Goal: Check status: Check status

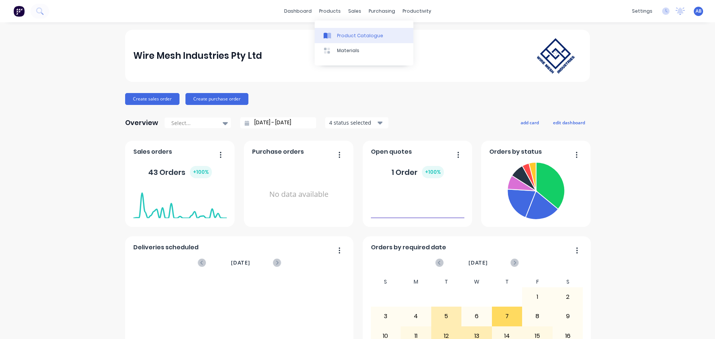
click at [340, 35] on div "Product Catalogue" at bounding box center [360, 35] width 46 height 7
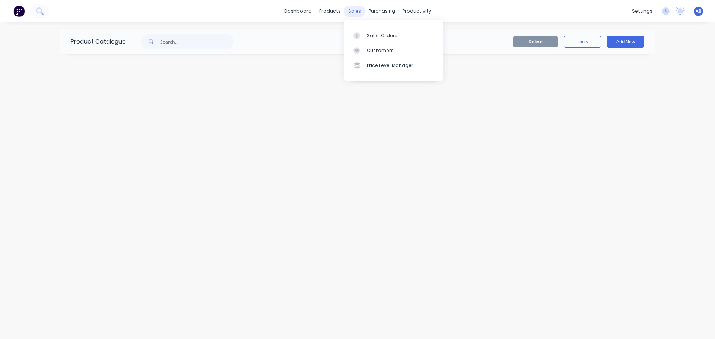
click at [354, 11] on div "sales" at bounding box center [355, 11] width 20 height 11
click at [370, 34] on div "Sales Orders" at bounding box center [382, 35] width 31 height 7
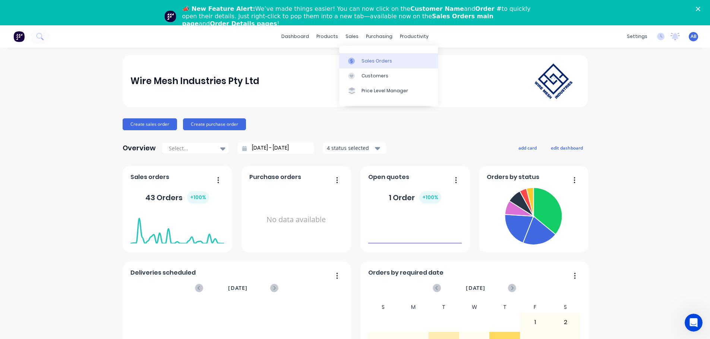
click at [368, 61] on div "Sales Orders" at bounding box center [376, 61] width 31 height 7
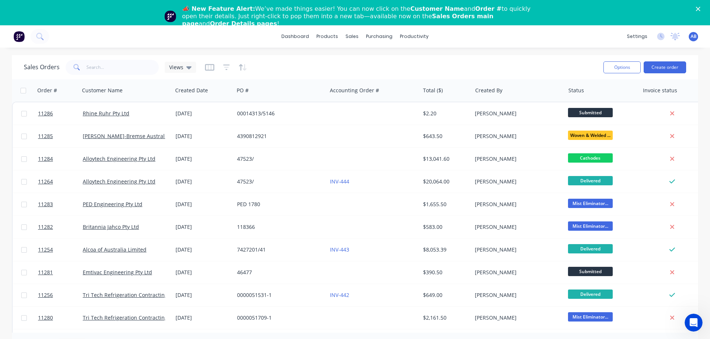
drag, startPoint x: 141, startPoint y: 136, endPoint x: 150, endPoint y: 42, distance: 94.7
click at [150, 42] on div "dashboard products sales purchasing productivity dashboard products Product Cat…" at bounding box center [355, 36] width 710 height 22
click at [232, 39] on div "dashboard products sales purchasing productivity dashboard products Product Cat…" at bounding box center [355, 36] width 710 height 22
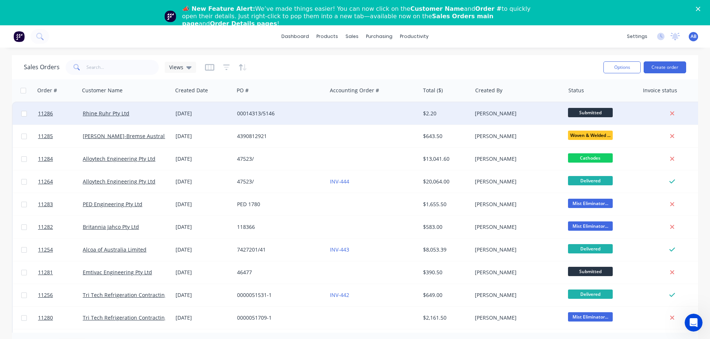
click at [337, 119] on div at bounding box center [373, 113] width 93 height 22
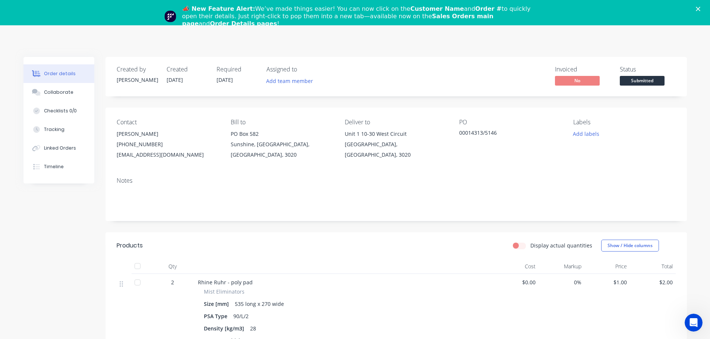
click at [389, 50] on div "Order details Collaborate Checklists 0/0 Tracking Linked Orders Timeline Order …" at bounding box center [355, 297] width 710 height 545
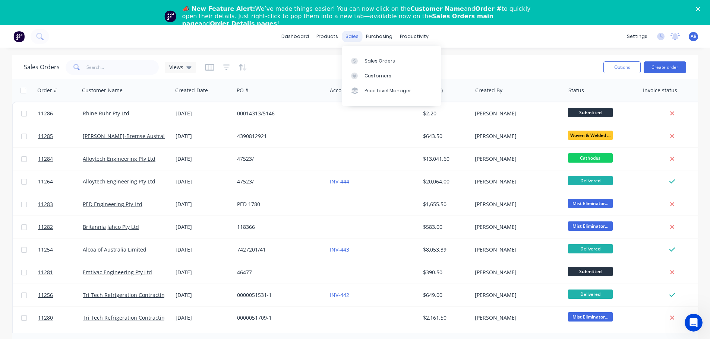
click at [352, 38] on div "sales" at bounding box center [352, 36] width 20 height 11
click at [379, 58] on div "Sales Orders" at bounding box center [379, 61] width 31 height 7
drag, startPoint x: 46, startPoint y: 113, endPoint x: 314, endPoint y: 72, distance: 271.8
click at [314, 72] on div "Sales Orders Views" at bounding box center [310, 67] width 573 height 18
click at [700, 7] on icon "Close" at bounding box center [698, 9] width 4 height 4
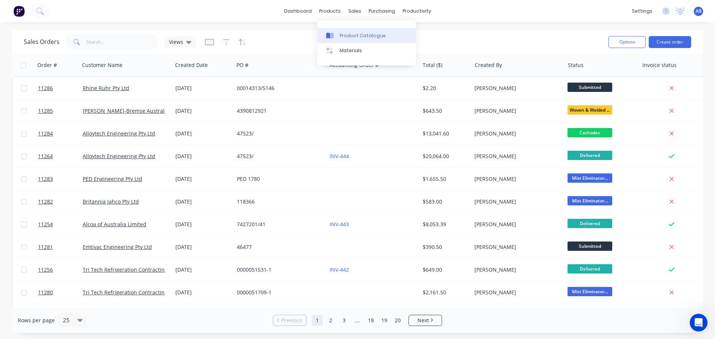
click at [345, 33] on div "Product Catalogue" at bounding box center [363, 35] width 46 height 7
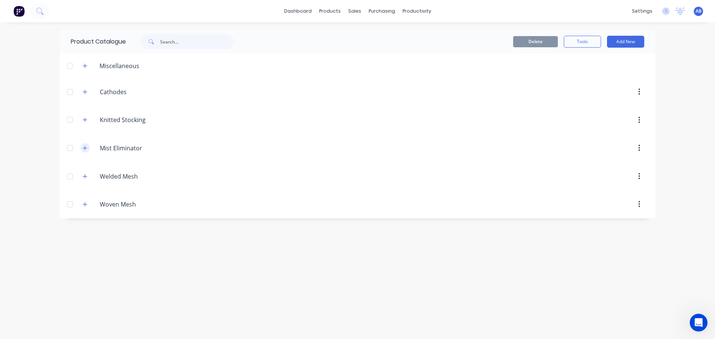
click at [85, 149] on icon "button" at bounding box center [85, 148] width 4 height 4
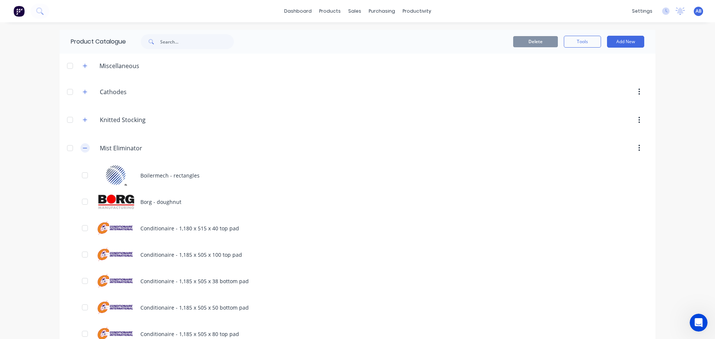
click at [83, 148] on icon "button" at bounding box center [85, 148] width 4 height 0
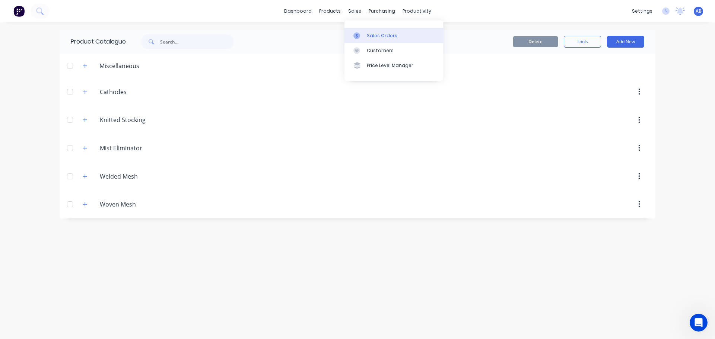
click at [370, 34] on div "Sales Orders" at bounding box center [382, 35] width 31 height 7
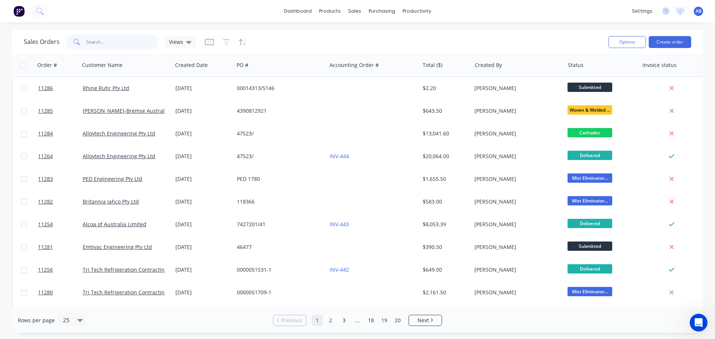
click at [109, 42] on input "text" at bounding box center [122, 42] width 73 height 15
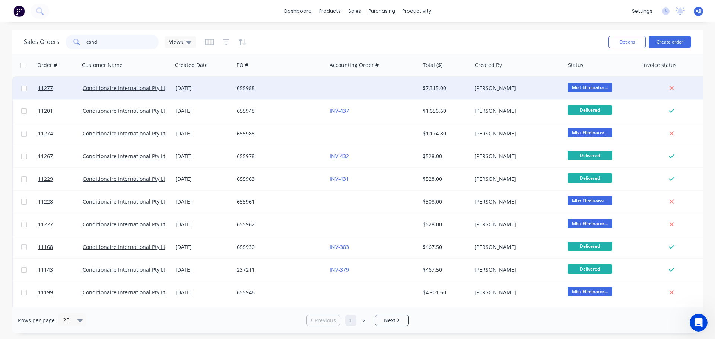
type input "cond"
click at [305, 91] on div "655988" at bounding box center [278, 88] width 83 height 7
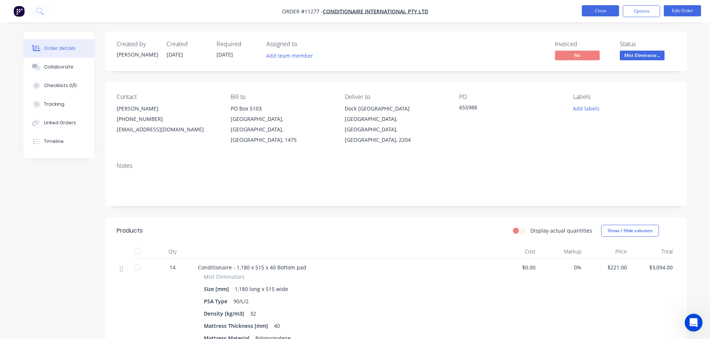
click at [596, 6] on button "Close" at bounding box center [600, 10] width 37 height 11
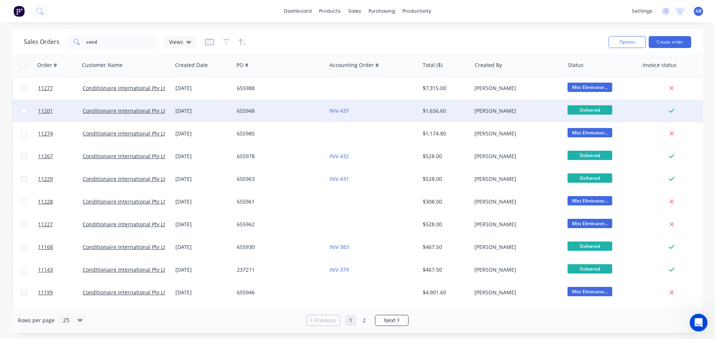
click at [388, 108] on div "INV-437" at bounding box center [371, 110] width 83 height 7
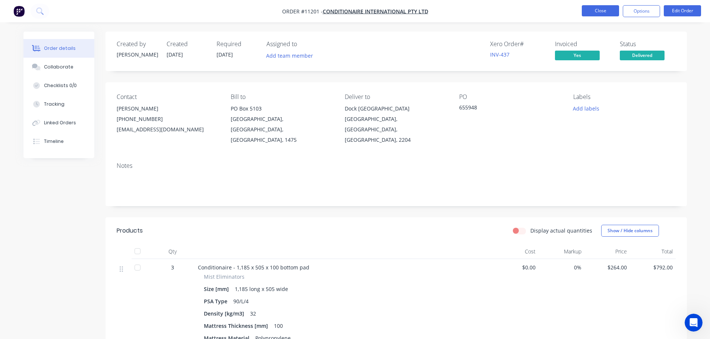
click at [590, 11] on button "Close" at bounding box center [600, 10] width 37 height 11
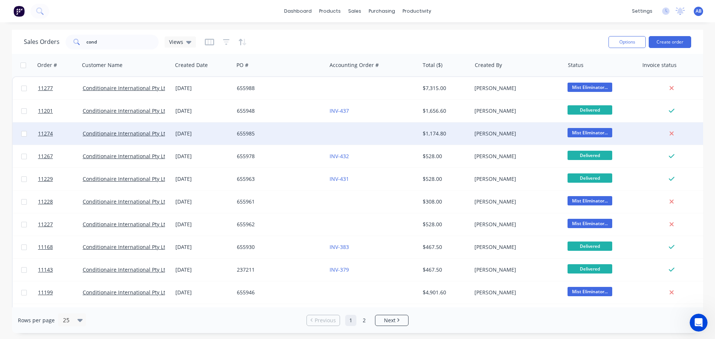
click at [363, 130] on div at bounding box center [373, 134] width 93 height 22
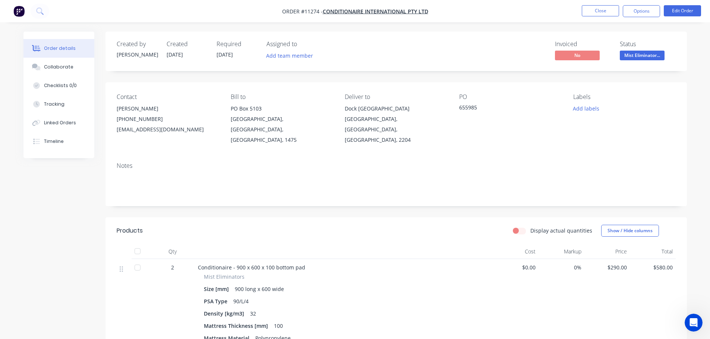
click at [602, 4] on nav "Order #11274 - Conditionaire International Pty Ltd Close Options Edit Order" at bounding box center [355, 11] width 710 height 22
click at [601, 10] on button "Close" at bounding box center [600, 10] width 37 height 11
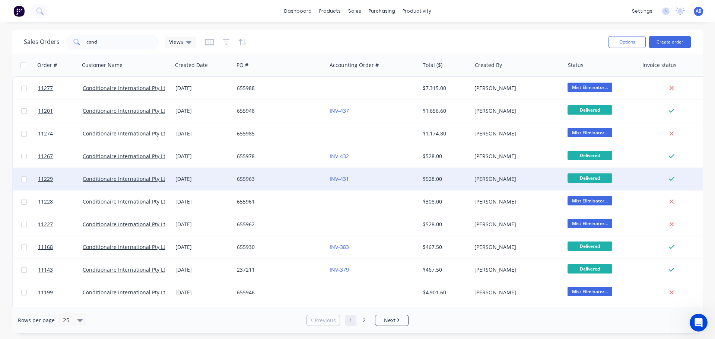
click at [396, 174] on div "INV-431" at bounding box center [373, 179] width 93 height 22
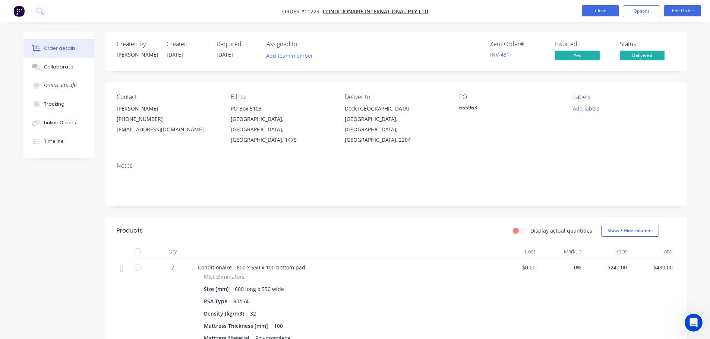
click at [598, 14] on button "Close" at bounding box center [600, 10] width 37 height 11
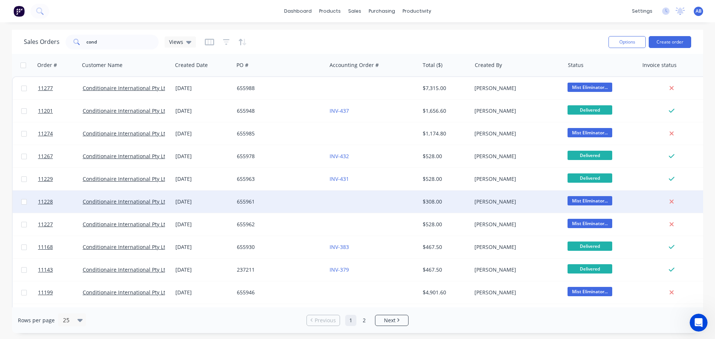
click at [384, 204] on div at bounding box center [373, 202] width 93 height 22
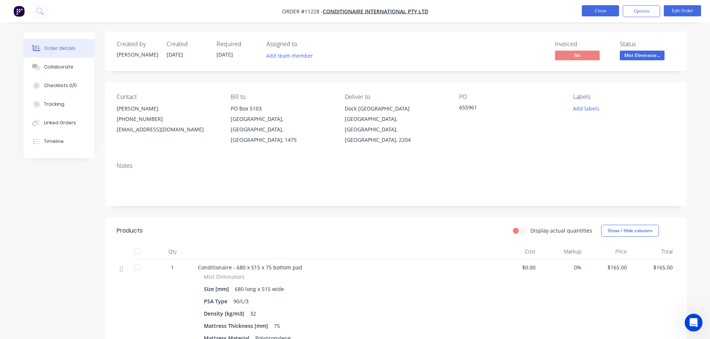
click at [593, 15] on button "Close" at bounding box center [600, 10] width 37 height 11
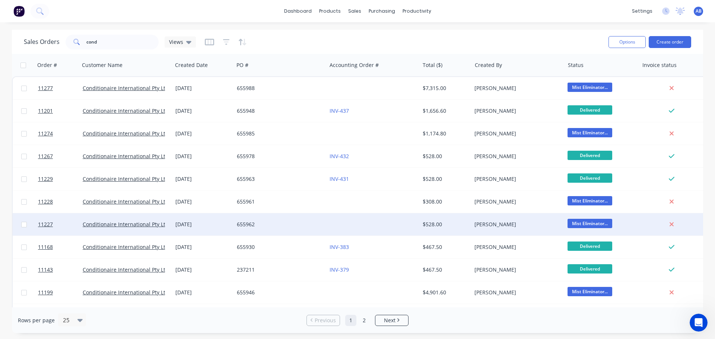
click at [370, 219] on div at bounding box center [373, 224] width 93 height 22
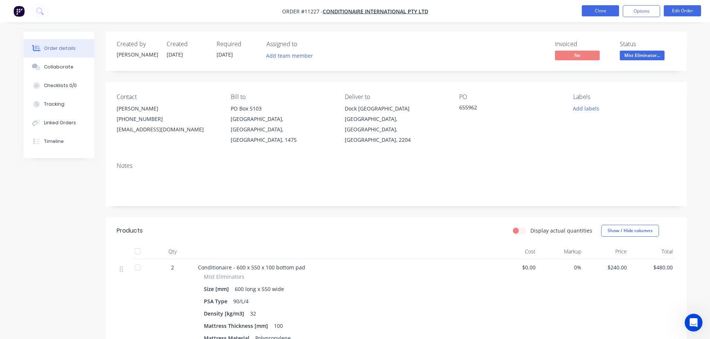
click at [587, 10] on button "Close" at bounding box center [600, 10] width 37 height 11
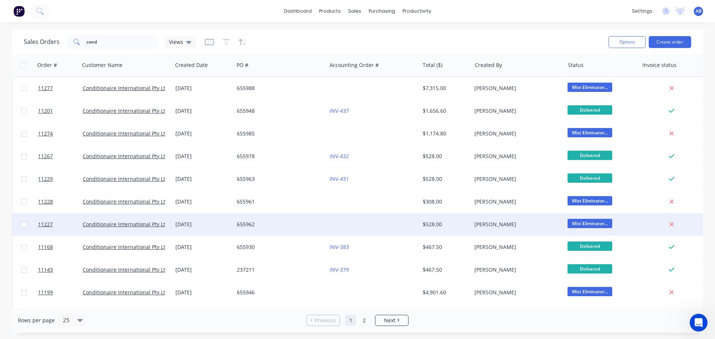
click at [357, 230] on div at bounding box center [373, 224] width 93 height 22
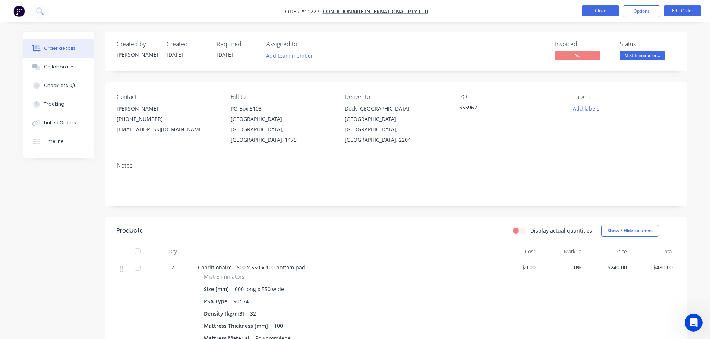
click at [588, 14] on button "Close" at bounding box center [600, 10] width 37 height 11
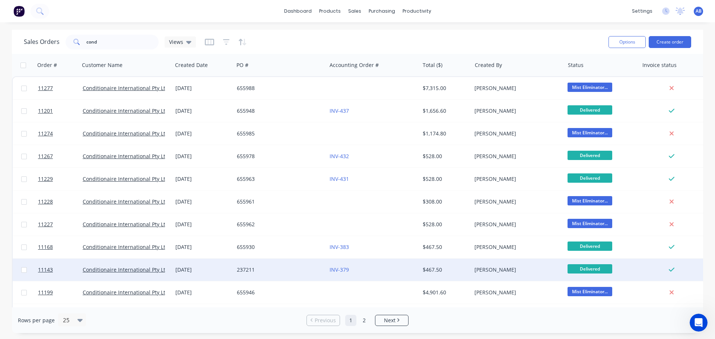
click at [377, 268] on div "INV-379" at bounding box center [371, 269] width 83 height 7
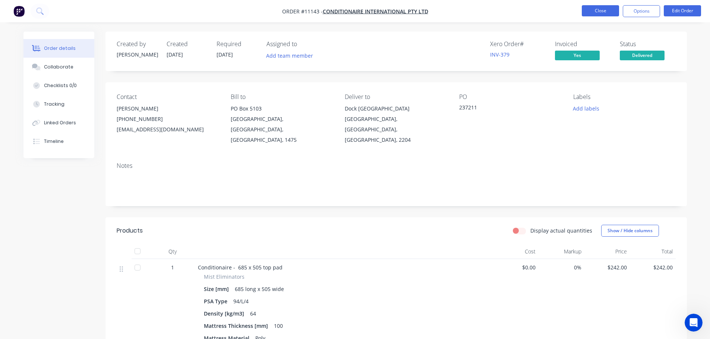
click at [596, 9] on button "Close" at bounding box center [600, 10] width 37 height 11
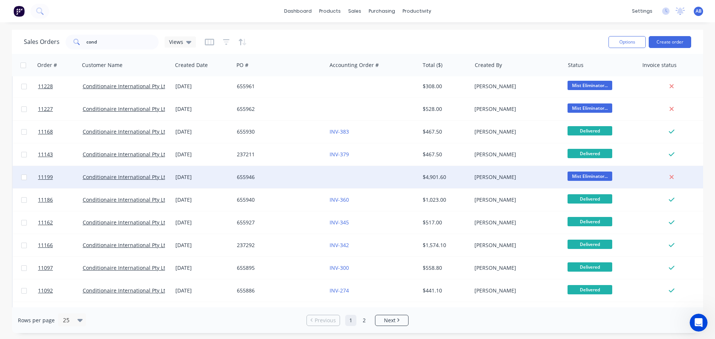
scroll to position [149, 0]
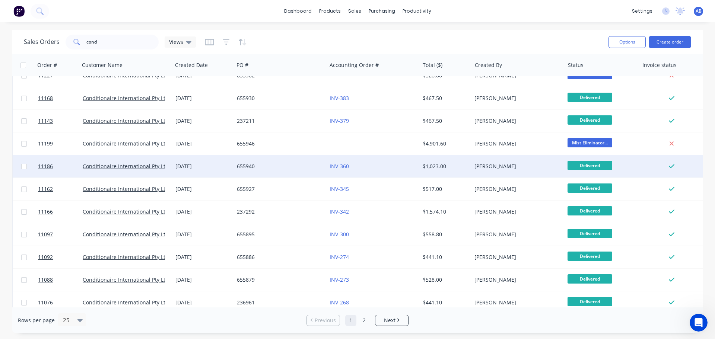
click at [393, 168] on div "INV-360" at bounding box center [371, 166] width 83 height 7
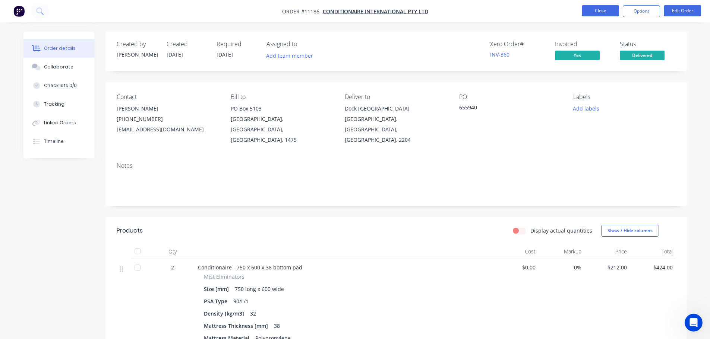
click at [602, 10] on button "Close" at bounding box center [600, 10] width 37 height 11
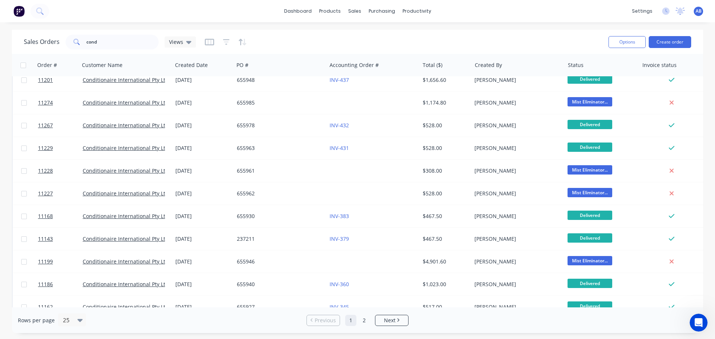
scroll to position [112, 0]
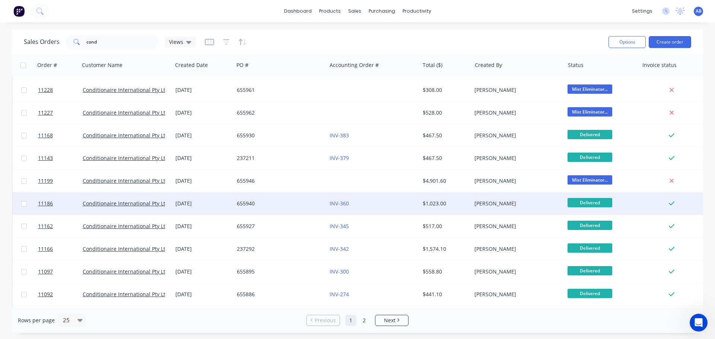
click at [397, 200] on div "INV-360" at bounding box center [371, 203] width 83 height 7
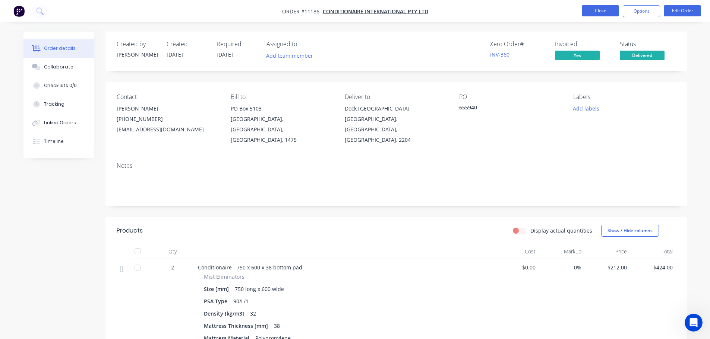
click at [606, 9] on button "Close" at bounding box center [600, 10] width 37 height 11
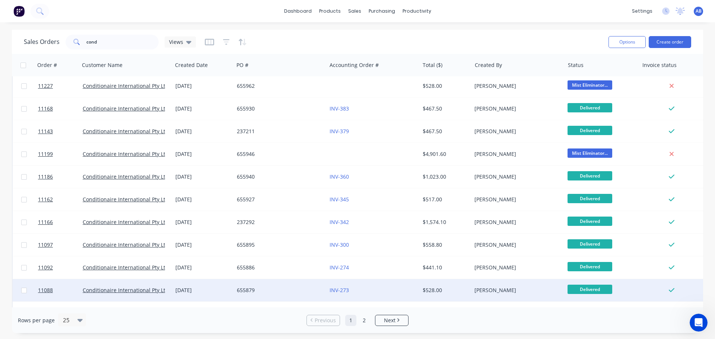
scroll to position [186, 0]
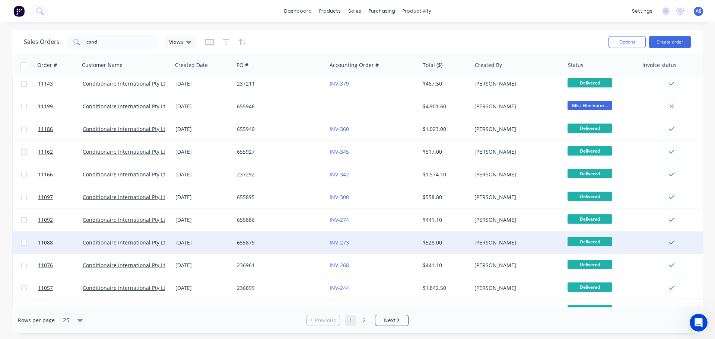
click at [364, 240] on div "INV-273" at bounding box center [371, 242] width 83 height 7
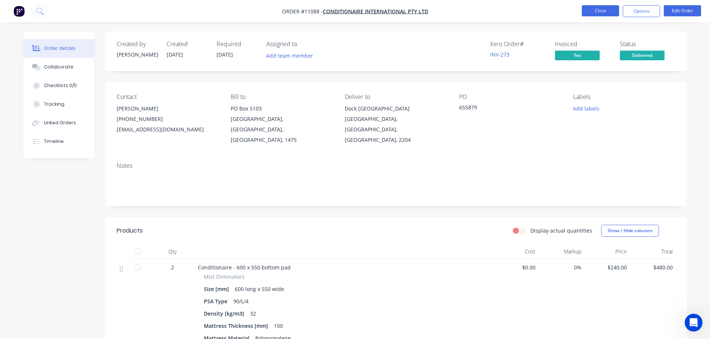
click at [596, 15] on button "Close" at bounding box center [600, 10] width 37 height 11
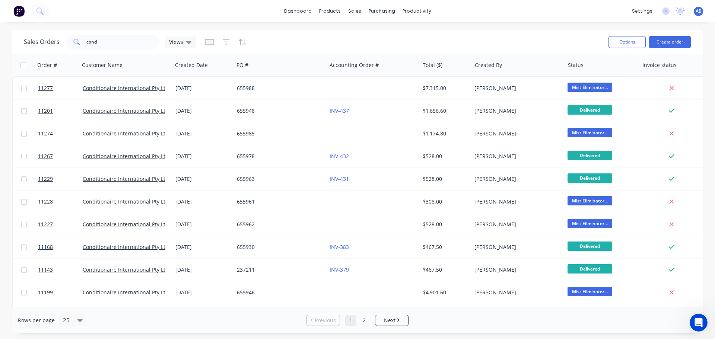
click at [20, 15] on img at bounding box center [18, 11] width 11 height 11
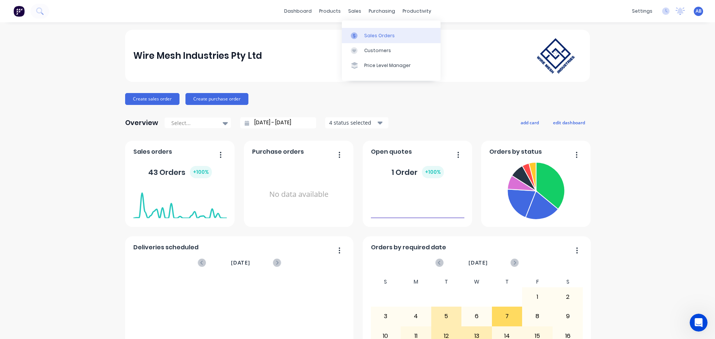
click at [369, 36] on div "Sales Orders" at bounding box center [379, 35] width 31 height 7
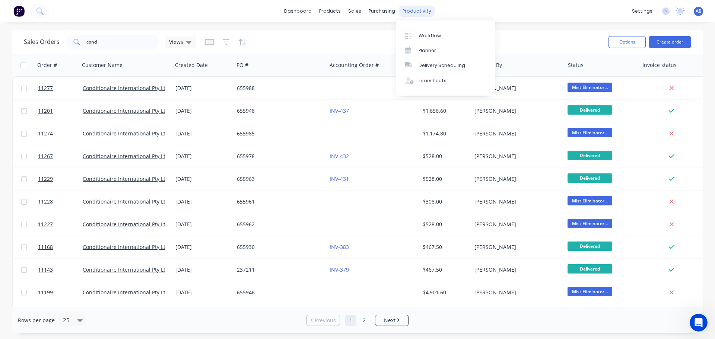
click at [409, 11] on div "productivity" at bounding box center [417, 11] width 36 height 11
click at [123, 38] on input "cond" at bounding box center [122, 42] width 73 height 15
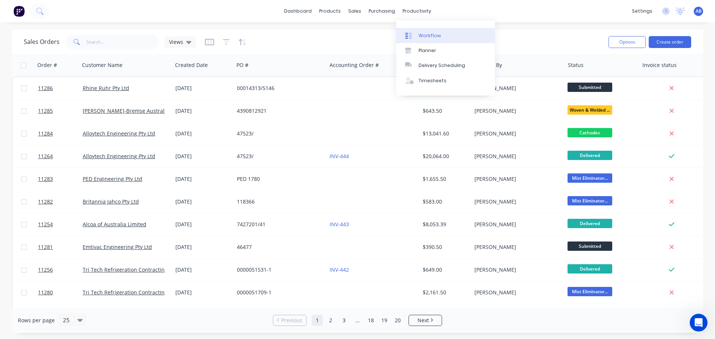
click at [427, 35] on div "Workflow" at bounding box center [430, 35] width 22 height 7
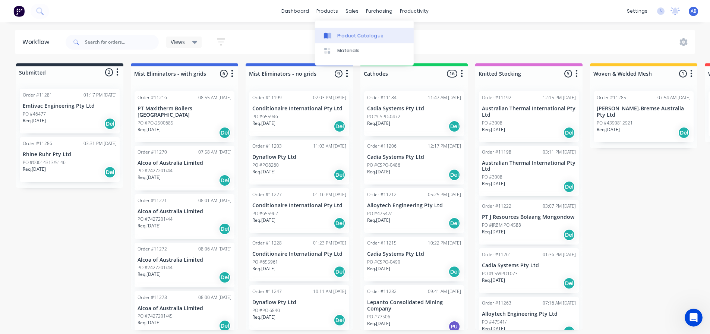
click at [341, 34] on div "Product Catalogue" at bounding box center [360, 35] width 46 height 7
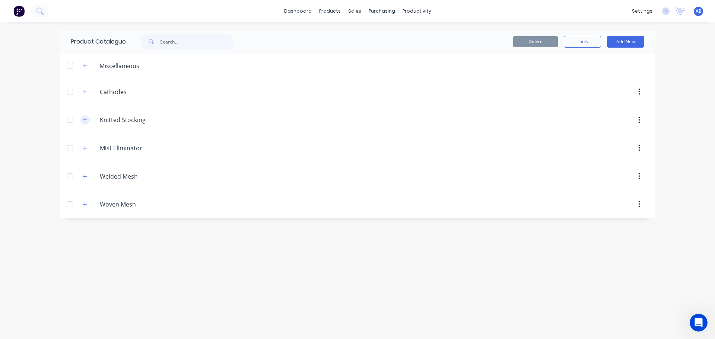
drag, startPoint x: 83, startPoint y: 120, endPoint x: 83, endPoint y: 124, distance: 4.5
click at [83, 120] on icon "button" at bounding box center [85, 119] width 4 height 5
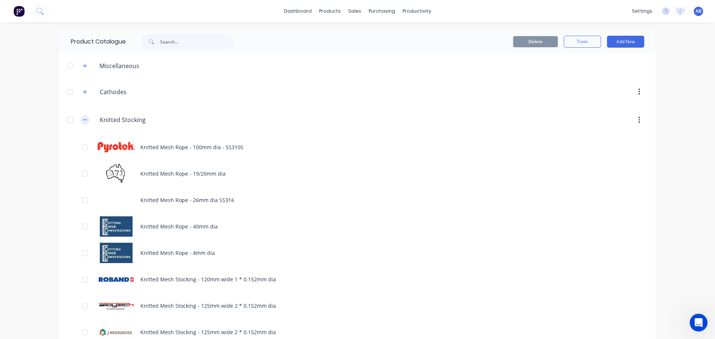
click at [84, 121] on icon "button" at bounding box center [85, 119] width 4 height 5
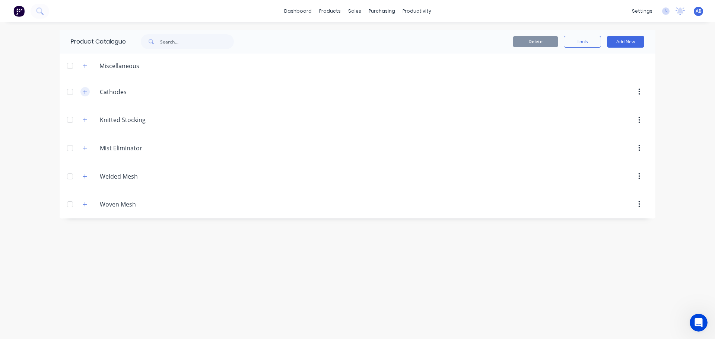
click at [84, 92] on icon "button" at bounding box center [85, 91] width 4 height 5
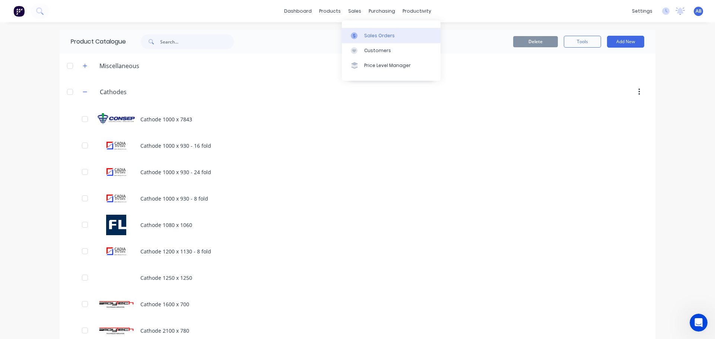
click at [372, 35] on div "Sales Orders" at bounding box center [379, 35] width 31 height 7
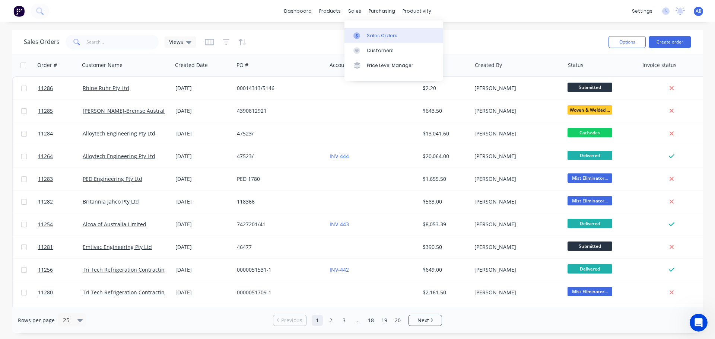
click at [370, 34] on div "Sales Orders" at bounding box center [382, 35] width 31 height 7
click at [110, 42] on input "text" at bounding box center [122, 42] width 73 height 15
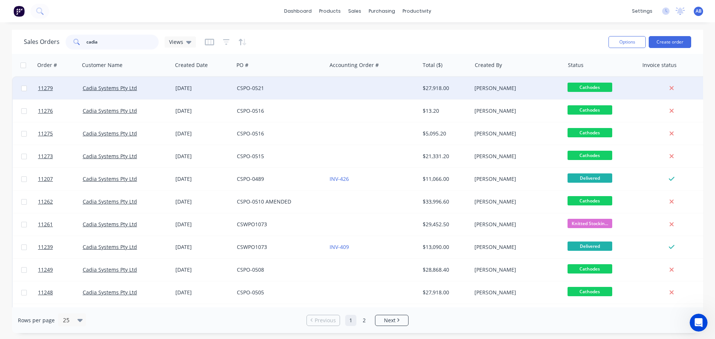
type input "cadia"
click at [293, 89] on div "CSPO-0521" at bounding box center [278, 88] width 83 height 7
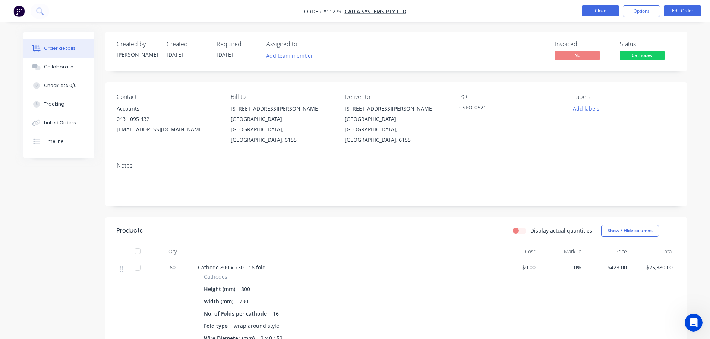
click at [597, 10] on button "Close" at bounding box center [600, 10] width 37 height 11
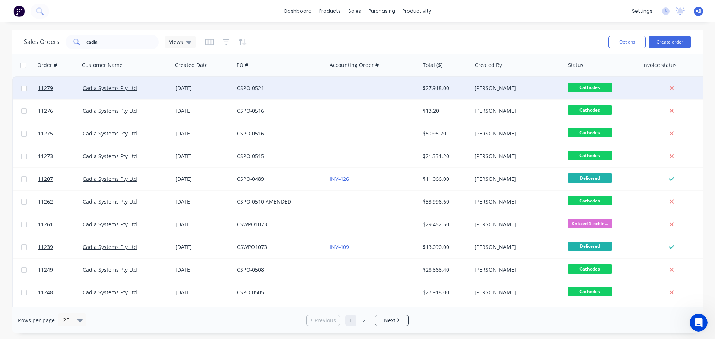
click at [326, 92] on div "CSPO-0521" at bounding box center [280, 88] width 93 height 22
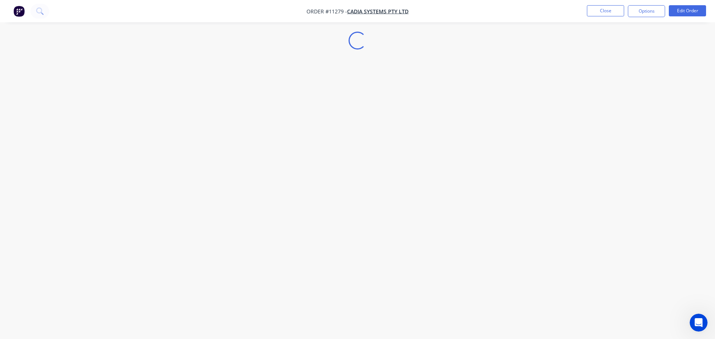
click at [326, 92] on div "Loading..." at bounding box center [357, 169] width 715 height 339
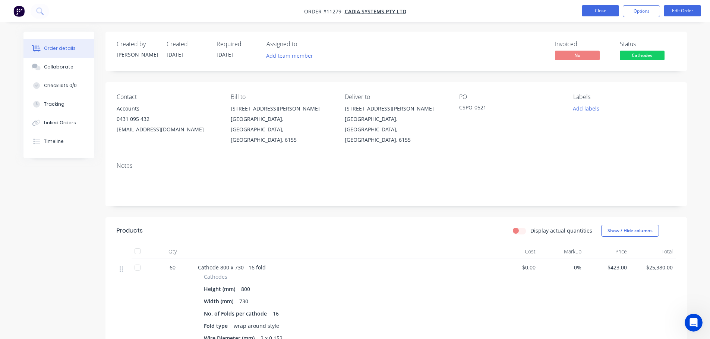
click at [604, 8] on button "Close" at bounding box center [600, 10] width 37 height 11
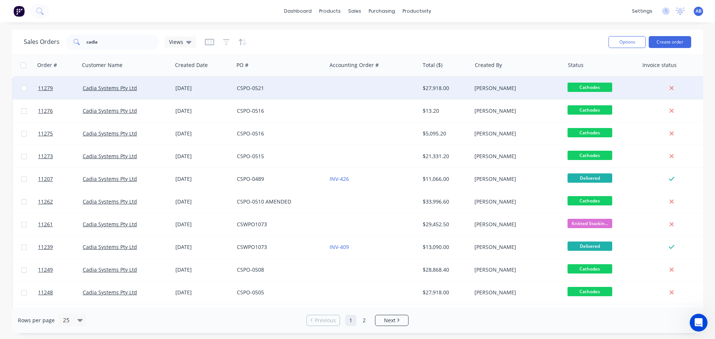
click at [332, 90] on div at bounding box center [373, 88] width 93 height 22
